Goal: Navigation & Orientation: Find specific page/section

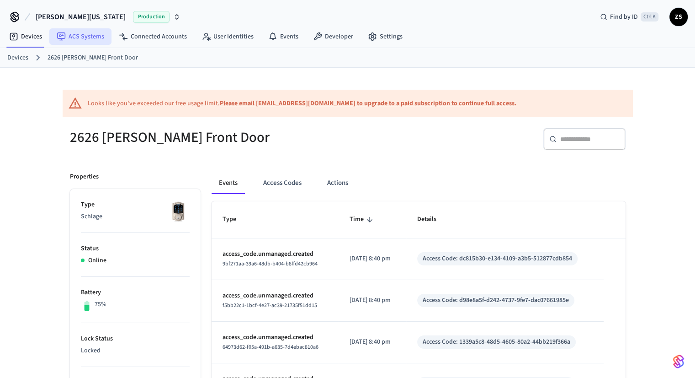
click at [78, 43] on link "ACS Systems" at bounding box center [80, 36] width 62 height 16
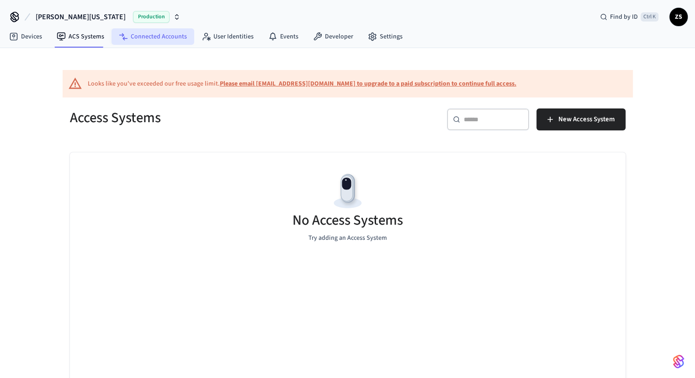
click at [135, 41] on link "Connected Accounts" at bounding box center [153, 36] width 83 height 16
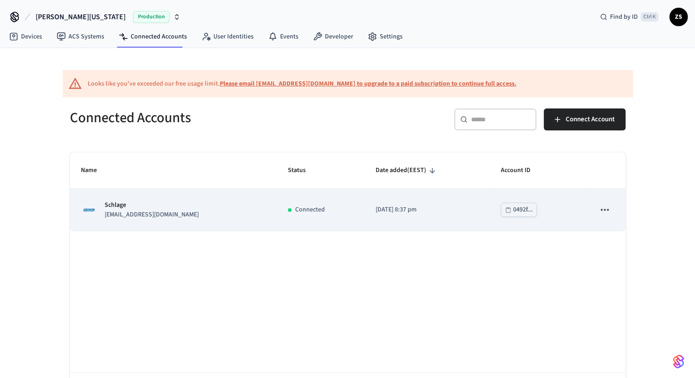
click at [603, 209] on icon "sticky table" at bounding box center [605, 209] width 12 height 12
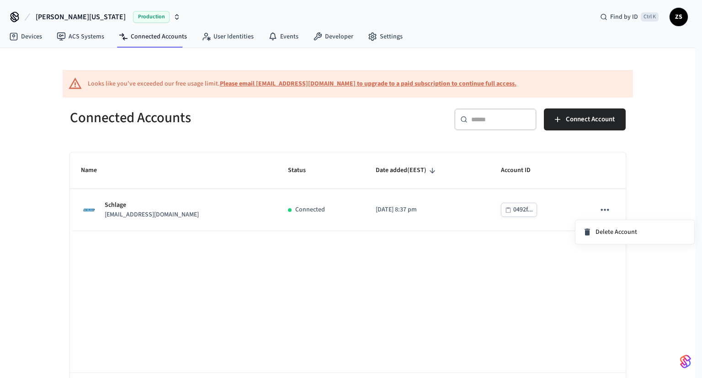
click at [517, 212] on div at bounding box center [351, 189] width 702 height 378
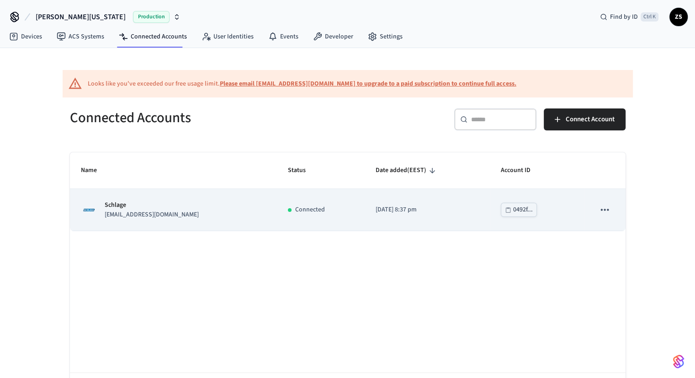
click at [513, 209] on div "0492f..." at bounding box center [523, 209] width 20 height 11
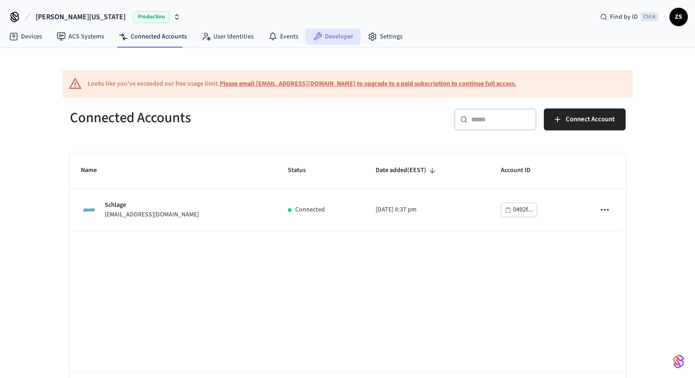
click at [331, 34] on link "Developer" at bounding box center [333, 36] width 55 height 16
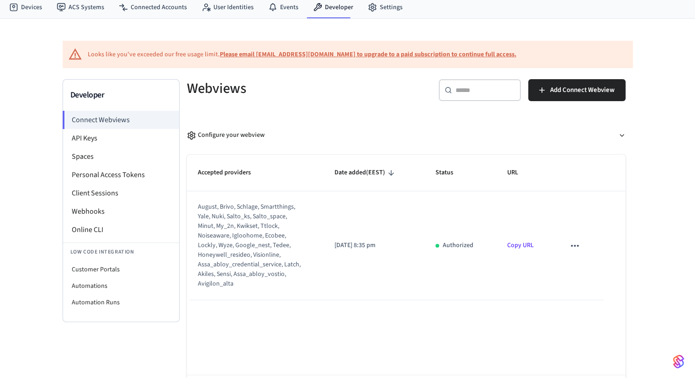
scroll to position [46, 0]
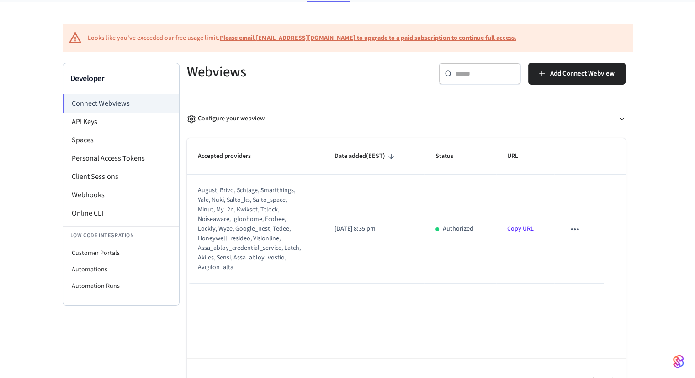
click at [516, 230] on link "Copy URL" at bounding box center [520, 228] width 27 height 9
click at [85, 126] on li "API Keys" at bounding box center [121, 121] width 116 height 18
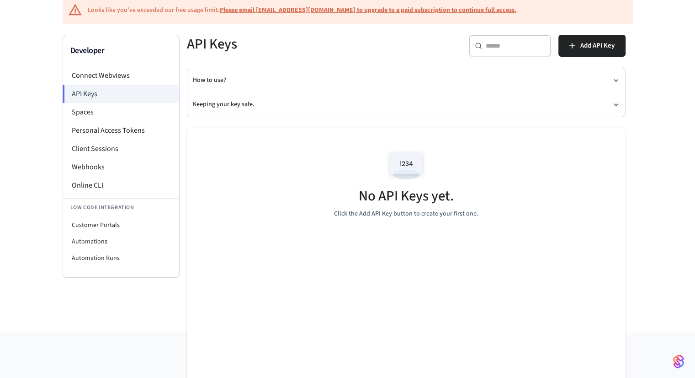
scroll to position [77, 0]
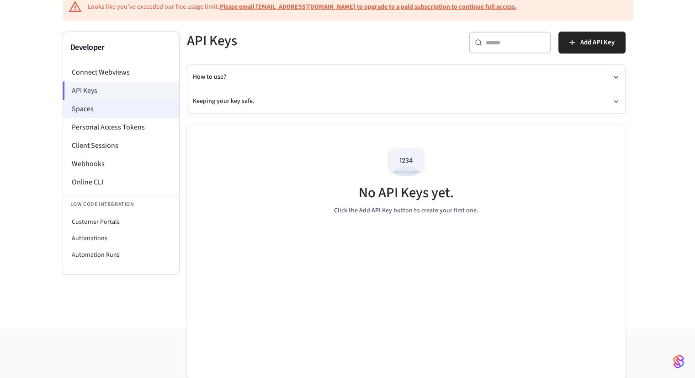
click at [84, 110] on li "Spaces" at bounding box center [121, 109] width 116 height 18
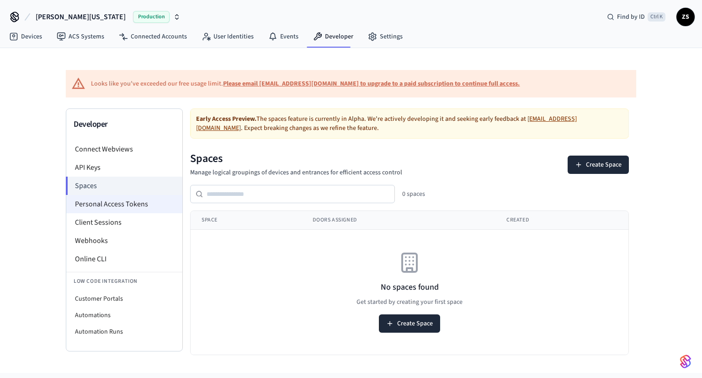
click at [99, 204] on li "Personal Access Tokens" at bounding box center [124, 204] width 116 height 18
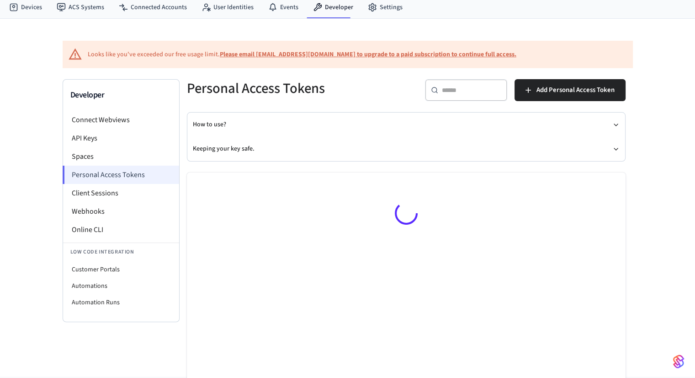
scroll to position [46, 0]
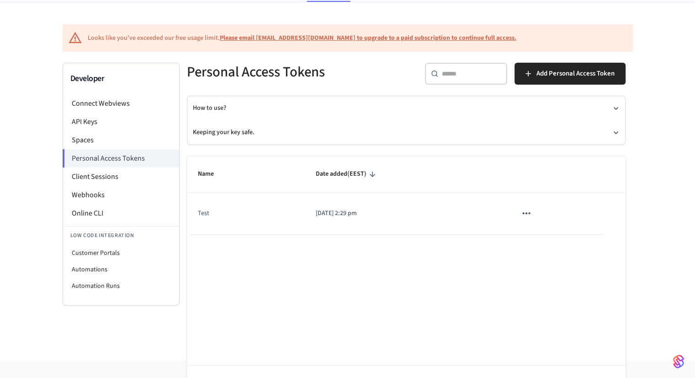
click at [530, 211] on icon "sticky table" at bounding box center [527, 213] width 12 height 12
click at [431, 239] on div at bounding box center [351, 189] width 702 height 378
click at [101, 180] on li "Client Sessions" at bounding box center [121, 176] width 116 height 18
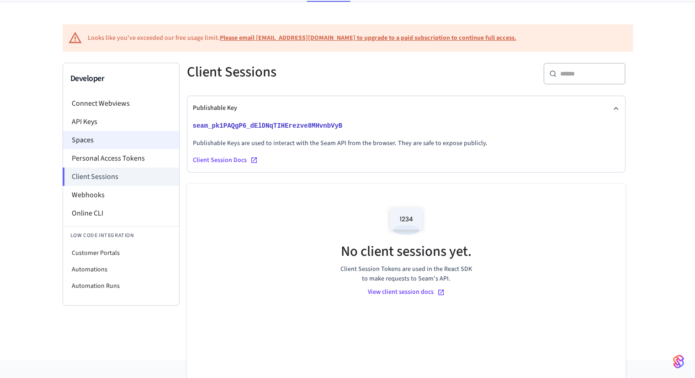
scroll to position [91, 0]
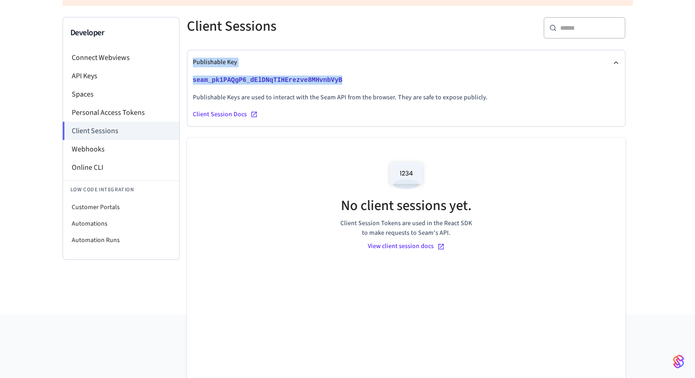
drag, startPoint x: 360, startPoint y: 79, endPoint x: 191, endPoint y: 64, distance: 169.8
click at [191, 64] on div "Publishable Key seam_pk1PAQgP6_dElDNqTIHErezve8MHvnbVyB Publishable Keys are us…" at bounding box center [406, 88] width 438 height 76
copy div "Publishable Key seam_pk1PAQgP6_dElDNqTIHErezve8MHvnbVyB"
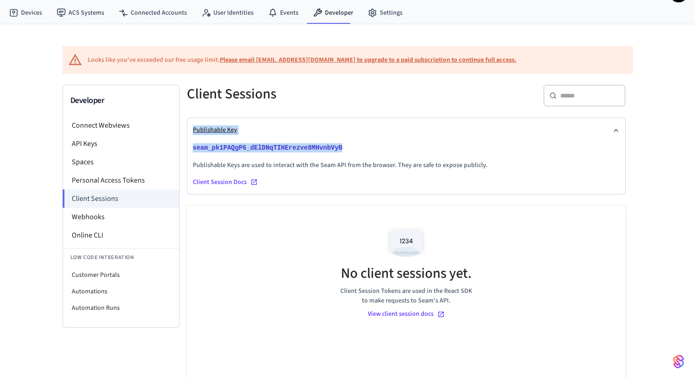
scroll to position [46, 0]
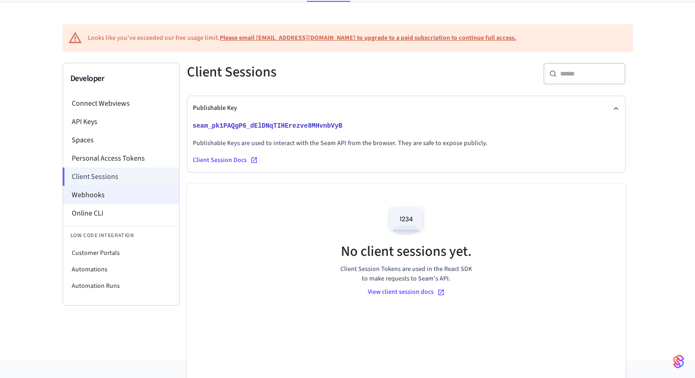
click at [103, 198] on li "Webhooks" at bounding box center [121, 195] width 116 height 18
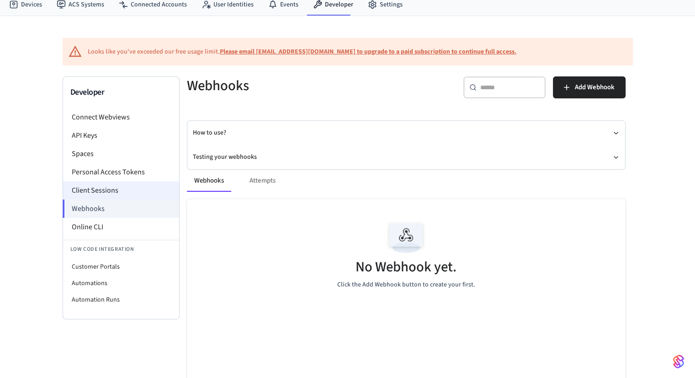
scroll to position [91, 0]
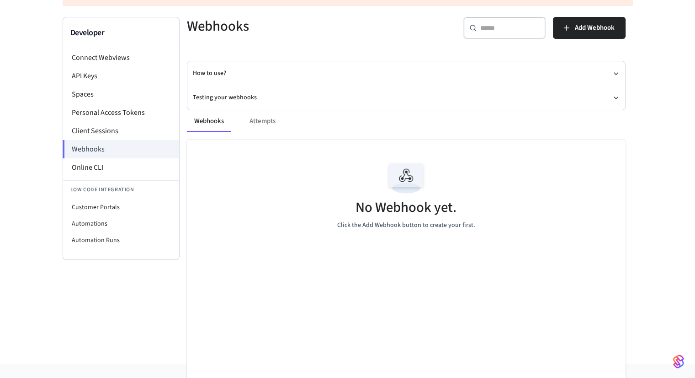
click at [266, 126] on div "Webhooks Attempts" at bounding box center [406, 121] width 439 height 22
click at [104, 165] on li "Online CLI" at bounding box center [121, 167] width 116 height 18
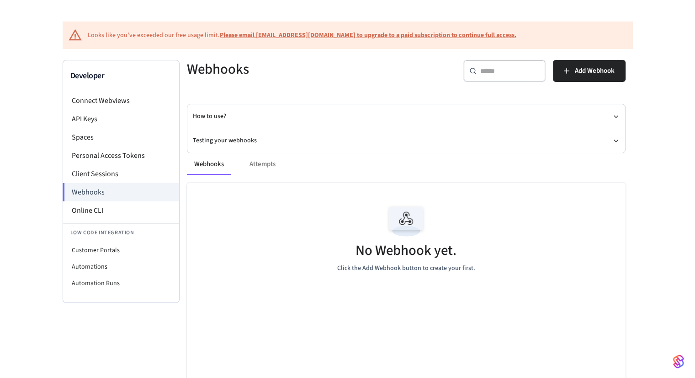
scroll to position [0, 0]
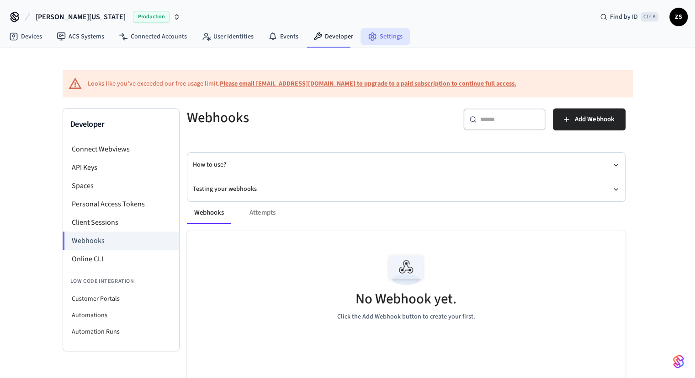
click at [398, 39] on link "Settings" at bounding box center [385, 36] width 49 height 16
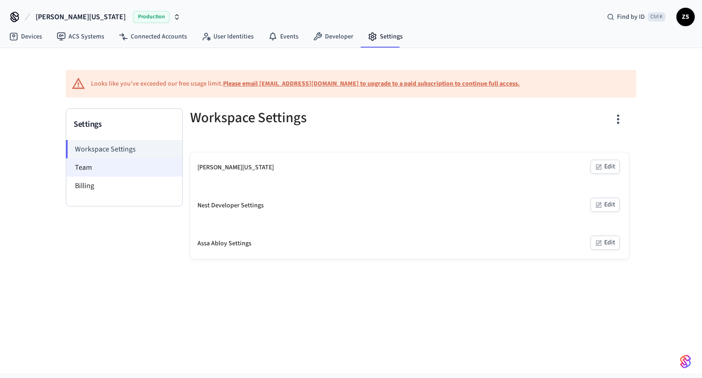
click at [92, 171] on li "Team" at bounding box center [124, 167] width 116 height 18
click at [83, 171] on li "Team" at bounding box center [124, 167] width 116 height 18
click at [77, 187] on li "Billing" at bounding box center [124, 185] width 116 height 18
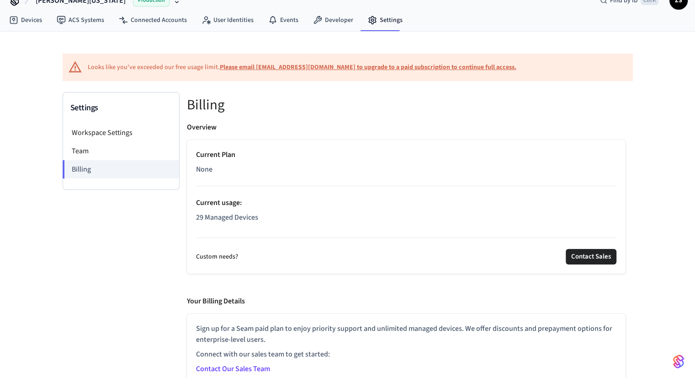
scroll to position [25, 0]
